Goal: Information Seeking & Learning: Learn about a topic

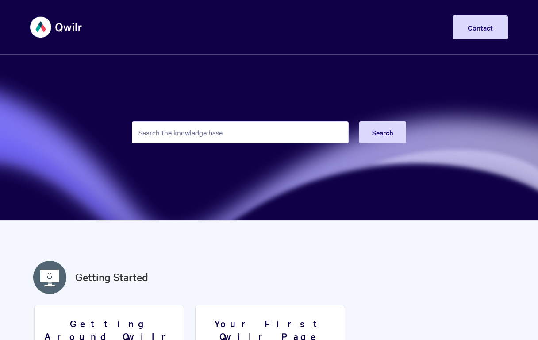
click at [257, 135] on input "Search the knowledge base" at bounding box center [240, 132] width 217 height 22
type input "token"
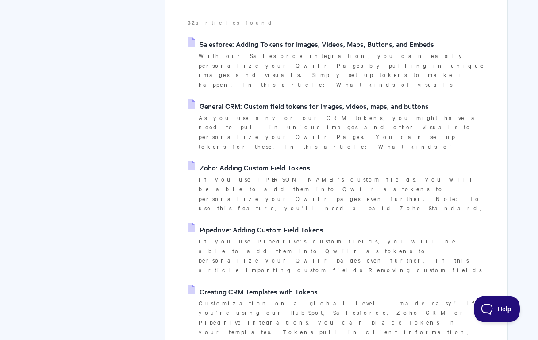
scroll to position [164, 0]
